Goal: Information Seeking & Learning: Find specific fact

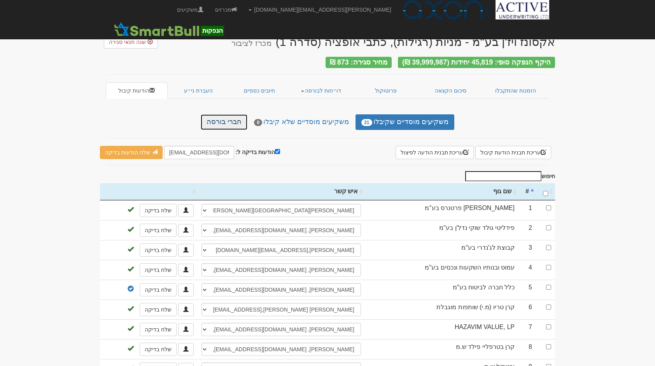
click at [239, 119] on link "חברי בורסה" at bounding box center [224, 122] width 47 height 16
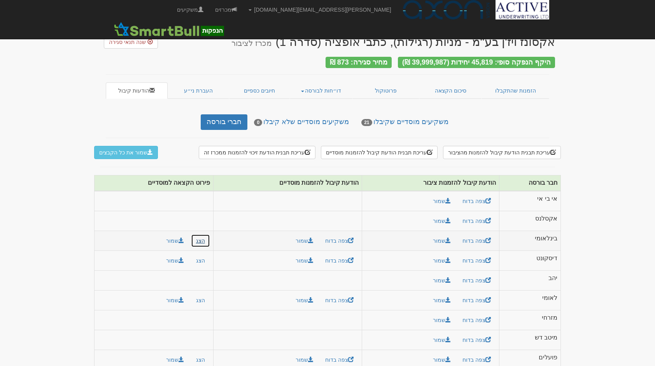
click at [202, 236] on button "הצג" at bounding box center [200, 240] width 19 height 13
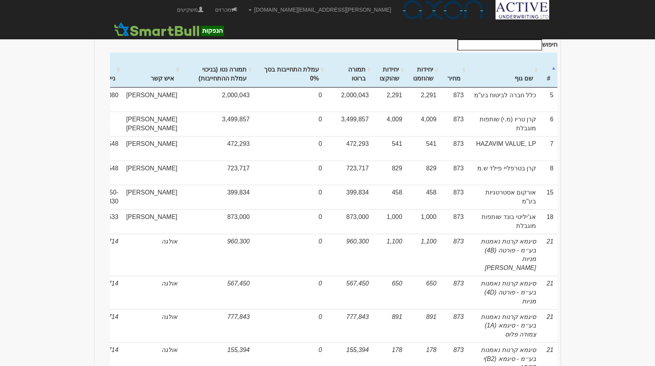
scroll to position [214, 0]
click at [524, 37] on td "חיפוש # שם גוף מחיר יחידות שהוזמנו יחידות שהוקצו תמורה ברוטו עמלת התחייבות בסך …" at bounding box center [328, 289] width 466 height 504
click at [521, 40] on input "חיפוש" at bounding box center [499, 45] width 85 height 11
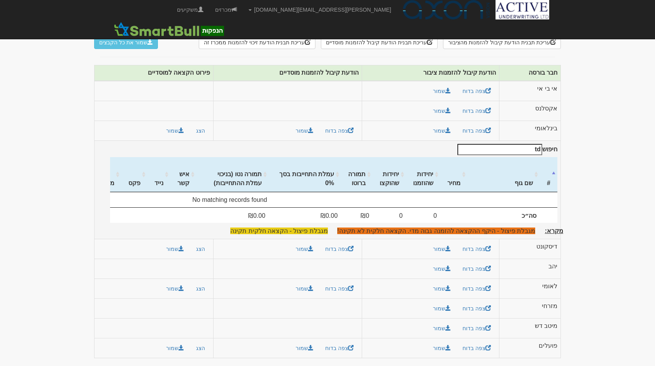
scroll to position [107, 0]
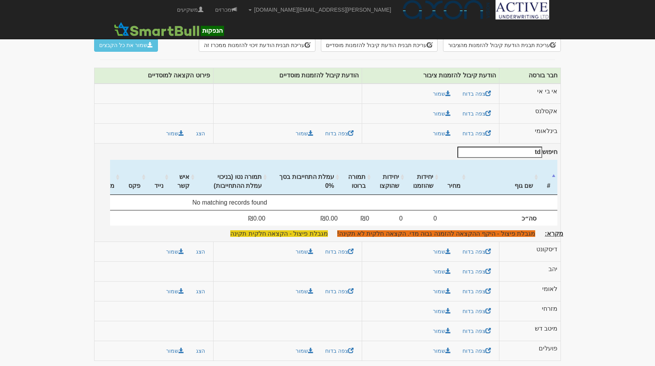
type input "t"
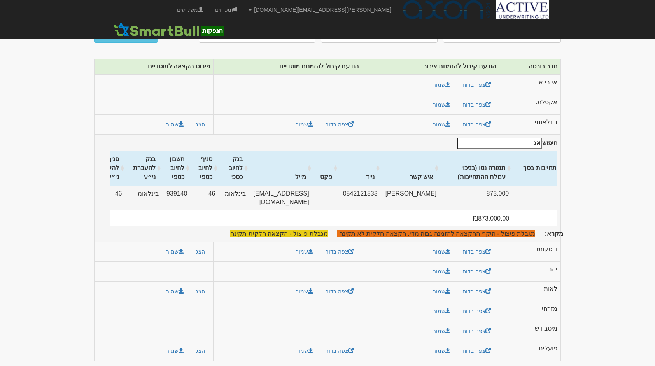
scroll to position [0, -272]
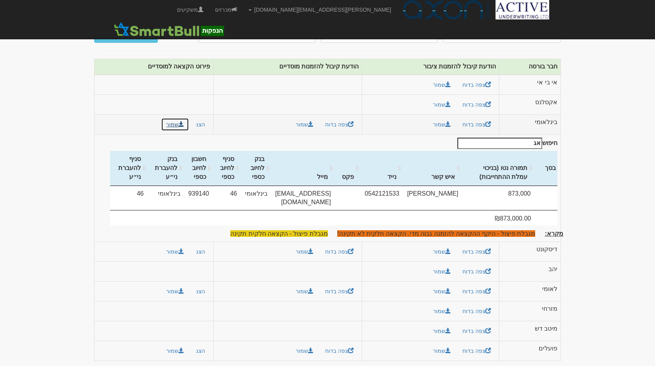
click at [173, 121] on button "שמור" at bounding box center [175, 124] width 28 height 13
click at [521, 138] on input "אג" at bounding box center [499, 143] width 85 height 11
type input "א"
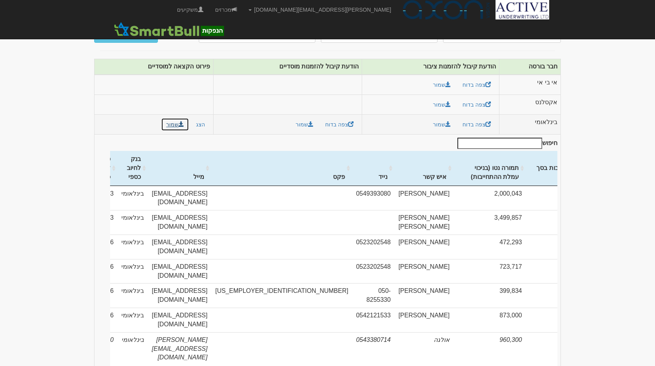
click at [169, 118] on button "שמור" at bounding box center [175, 124] width 28 height 13
click at [513, 138] on input "חיפוש" at bounding box center [499, 143] width 85 height 11
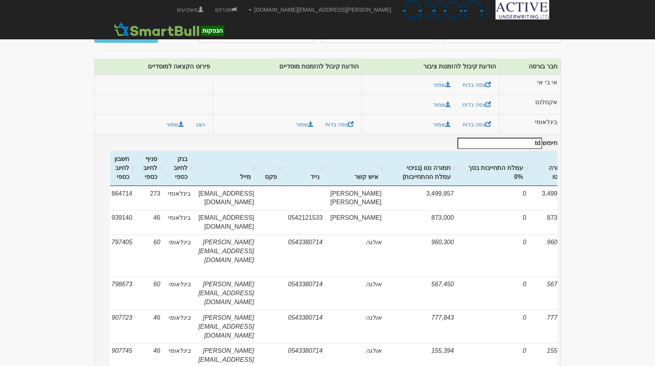
scroll to position [107, 0]
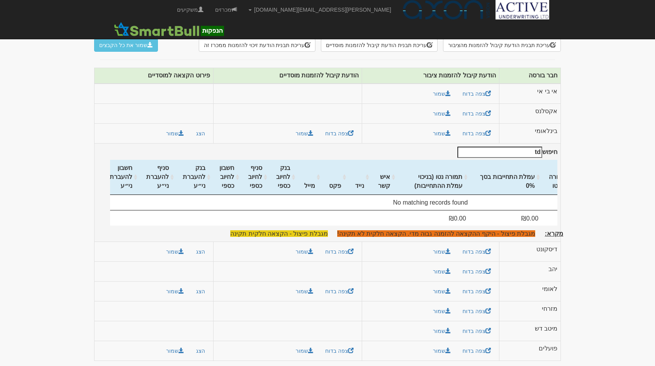
type input "t"
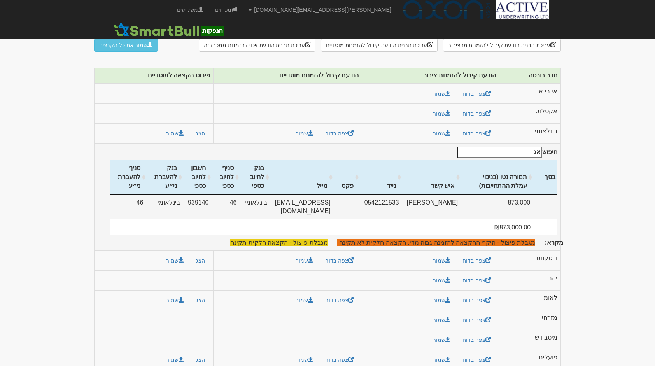
scroll to position [0, -272]
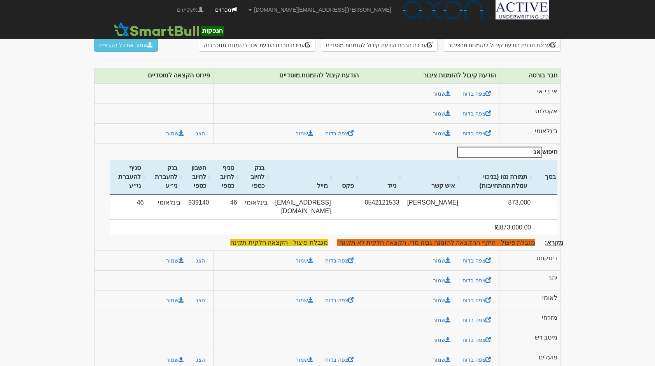
type input "אג"
click at [243, 11] on link "מכרזים" at bounding box center [225, 9] width 33 height 19
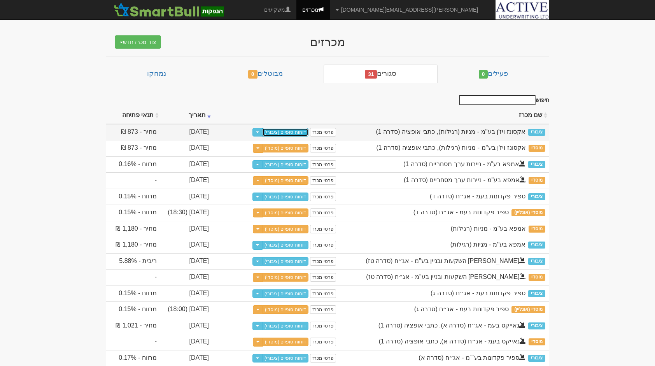
click at [298, 135] on link "דוחות סופיים (ציבורי)" at bounding box center [285, 132] width 46 height 9
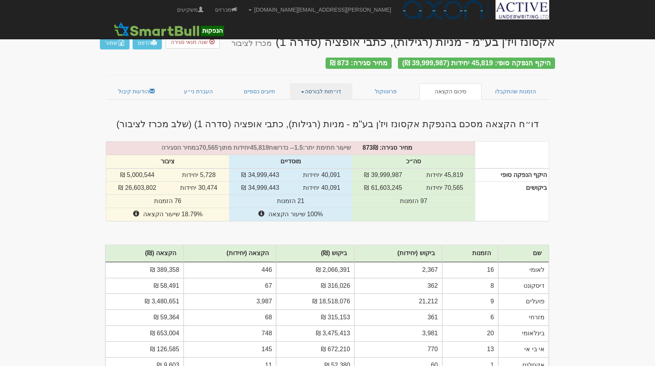
click at [306, 91] on link "דו״חות לבורסה" at bounding box center [321, 91] width 63 height 16
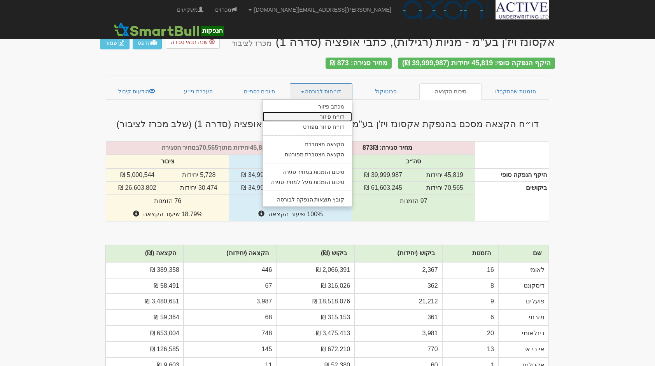
click at [326, 116] on link "דו״ח פיזור" at bounding box center [308, 117] width 90 height 10
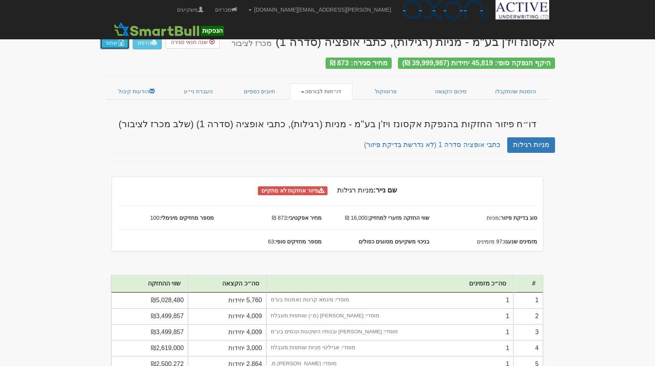
click at [118, 43] on img "button" at bounding box center [121, 43] width 6 height 6
click at [309, 89] on link "דו״חות לבורסה" at bounding box center [321, 91] width 63 height 16
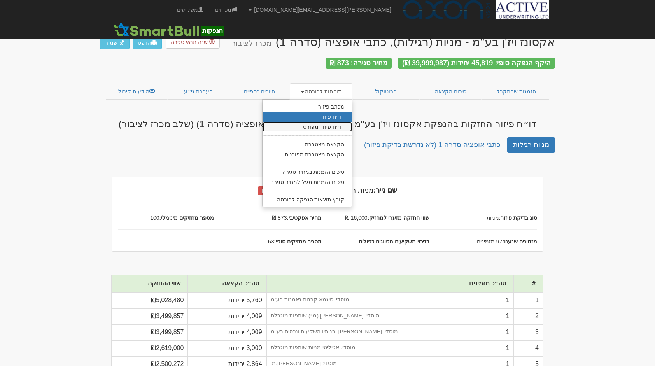
click at [315, 123] on link "דו״ח פיזור מפורט" at bounding box center [308, 127] width 90 height 10
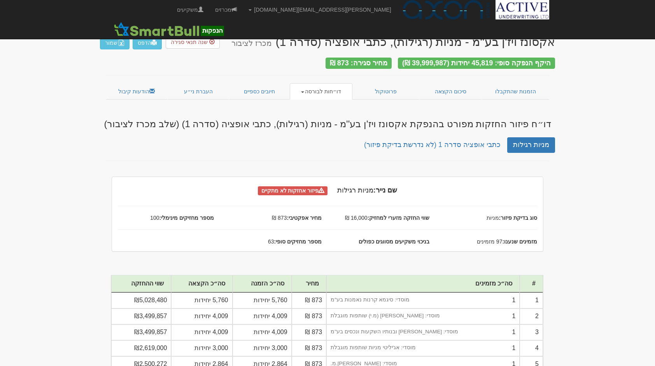
drag, startPoint x: 476, startPoint y: 59, endPoint x: 496, endPoint y: 61, distance: 19.9
click at [496, 61] on div "היקף הנפקה סופי: 45,819 יחידות (39,999,987 ₪)" at bounding box center [476, 63] width 157 height 11
copy div "45,819"
click at [496, 61] on div "היקף הנפקה סופי: 45,819 יחידות (39,999,987 ₪)" at bounding box center [476, 63] width 157 height 11
